Goal: Manage account settings

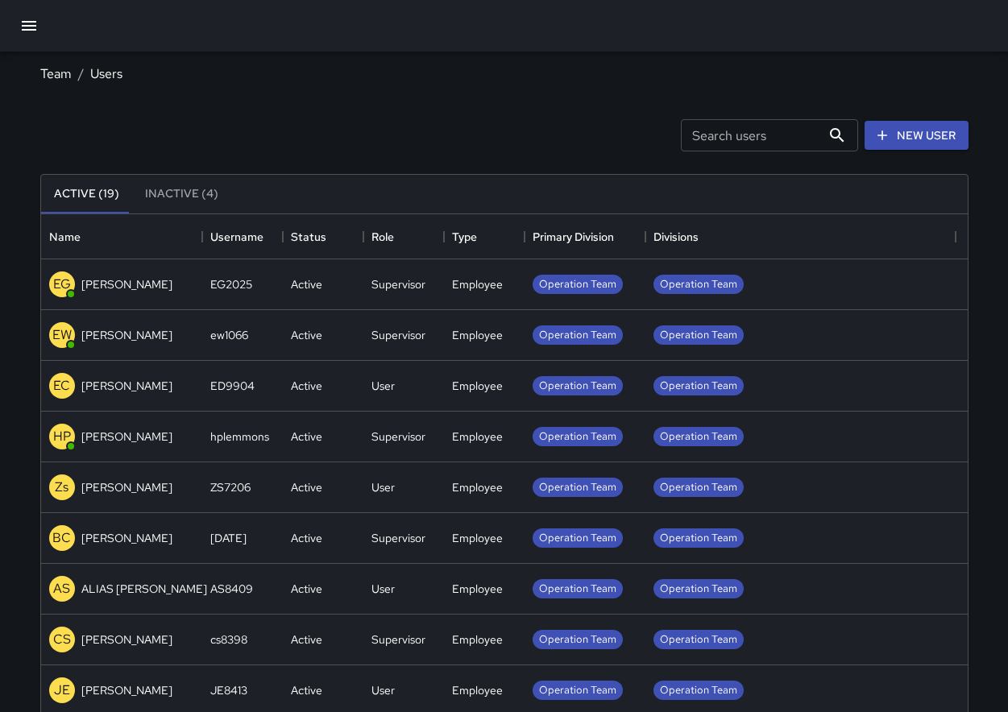
scroll to position [713, 914]
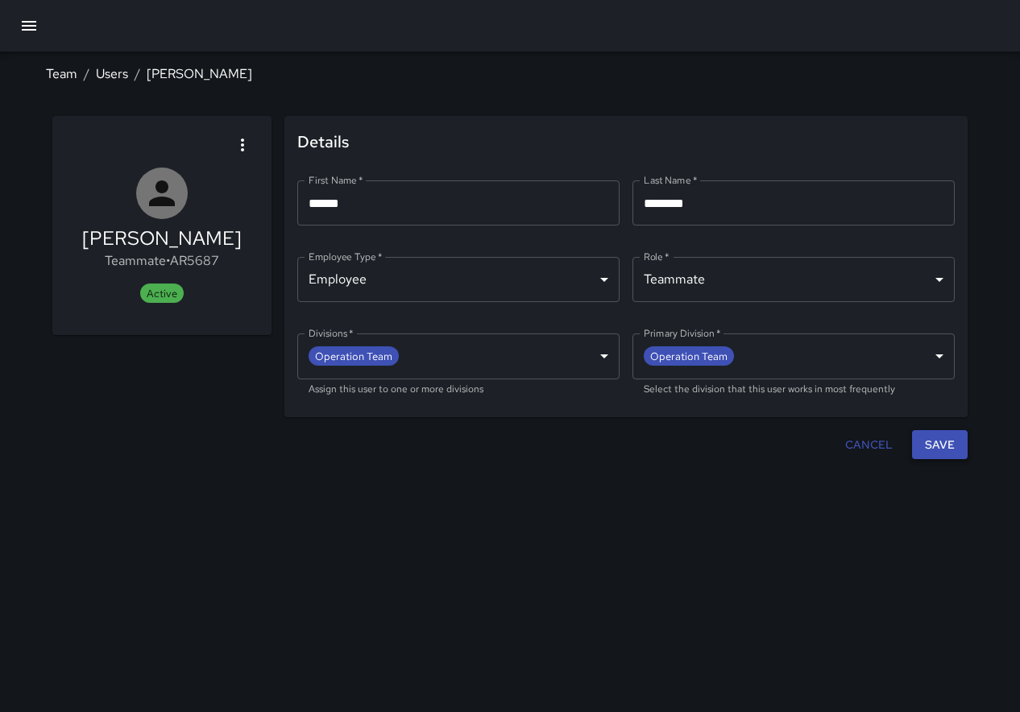
click at [966, 445] on button "Save" at bounding box center [940, 445] width 56 height 30
click at [933, 449] on button "Save" at bounding box center [940, 445] width 56 height 30
click at [57, 68] on link "Team" at bounding box center [61, 73] width 31 height 17
click at [58, 77] on link "Team" at bounding box center [61, 73] width 31 height 17
click at [101, 71] on link "Users" at bounding box center [112, 73] width 32 height 17
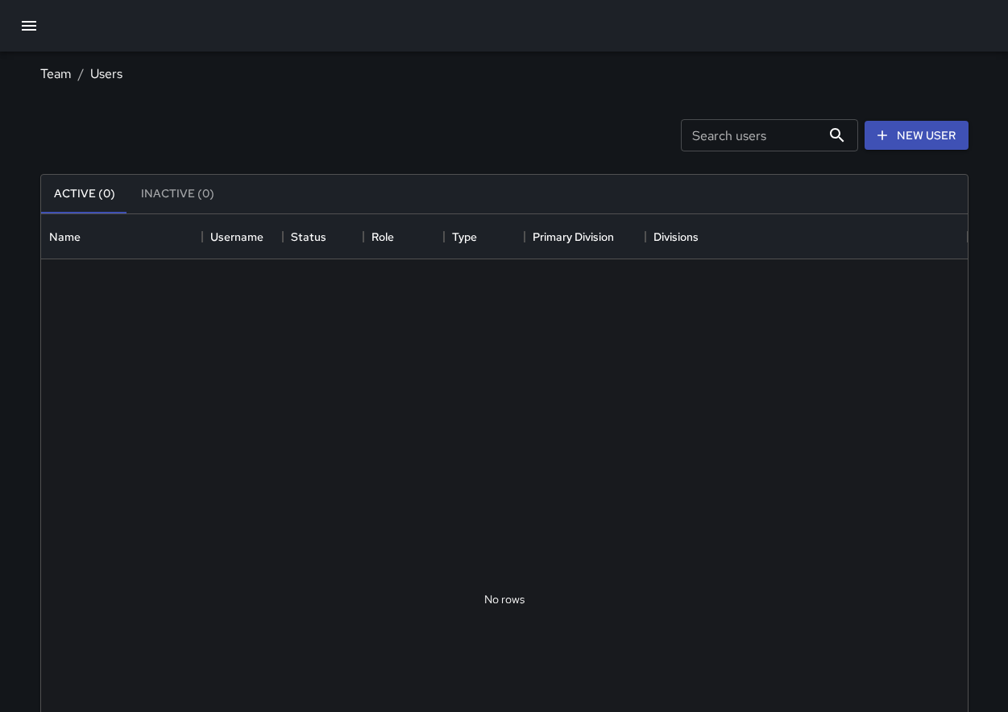
scroll to position [713, 914]
